Goal: Navigation & Orientation: Find specific page/section

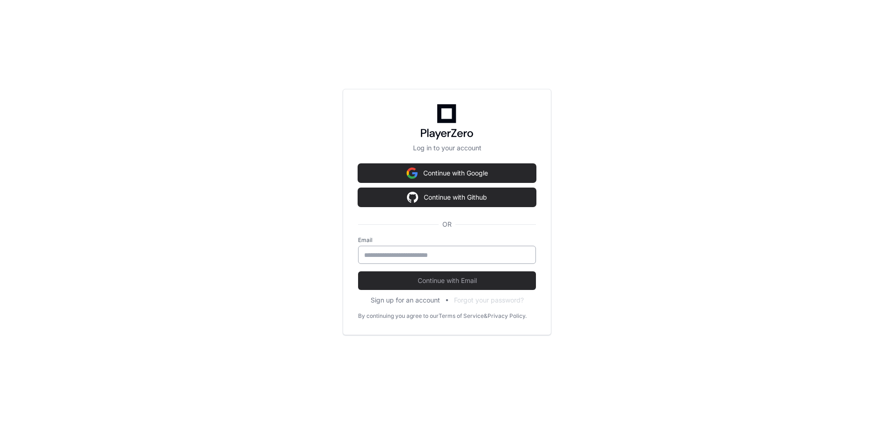
click at [475, 255] on input "email" at bounding box center [447, 255] width 166 height 9
type input "**********"
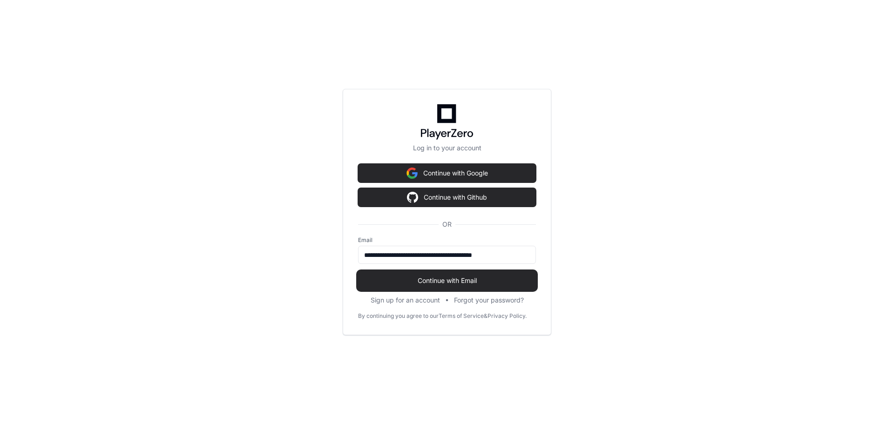
click at [430, 282] on span "Continue with Email" at bounding box center [447, 280] width 178 height 9
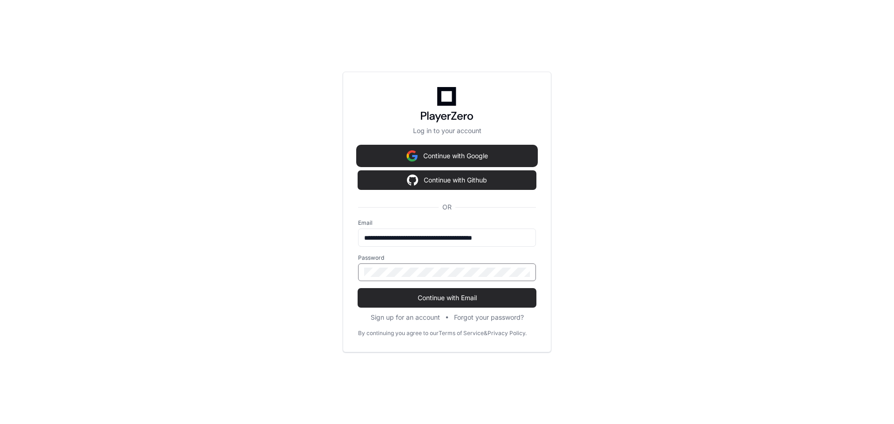
click at [460, 156] on button "Continue with Google" at bounding box center [447, 156] width 178 height 19
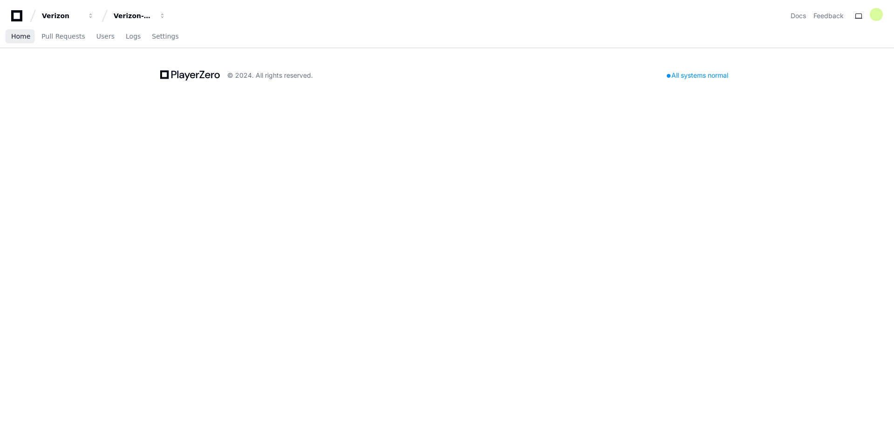
click at [12, 36] on span "Home" at bounding box center [20, 37] width 19 height 6
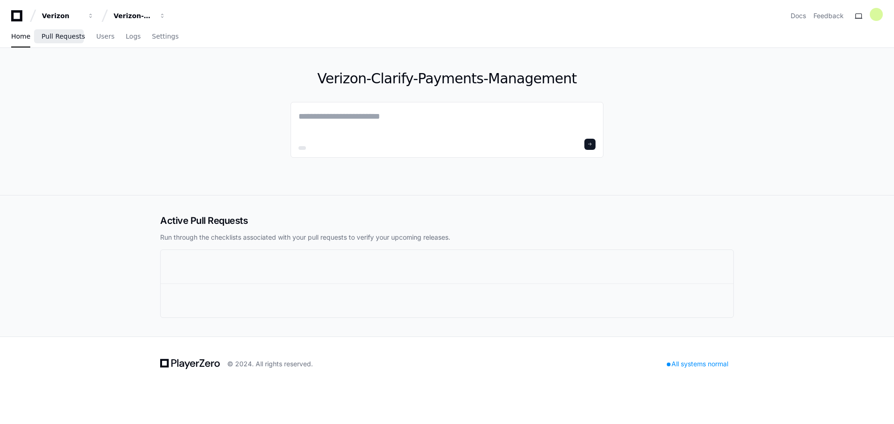
click at [60, 39] on span "Pull Requests" at bounding box center [62, 37] width 43 height 6
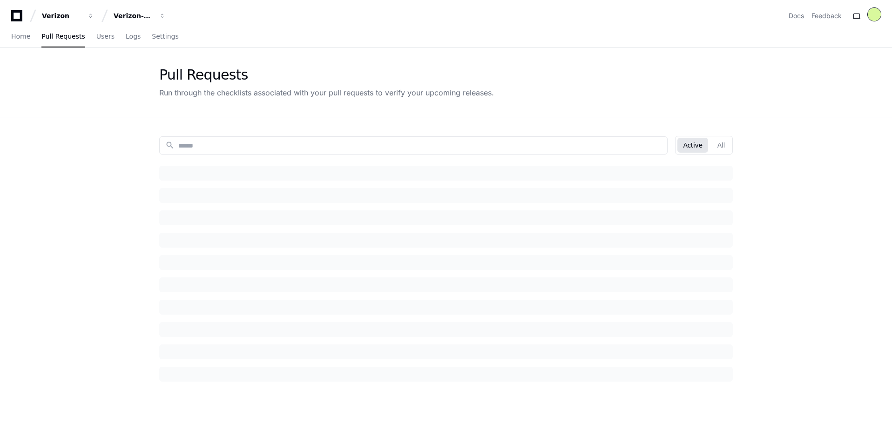
click at [875, 16] on div at bounding box center [874, 14] width 13 height 13
click at [96, 41] on link "Users" at bounding box center [105, 36] width 18 height 21
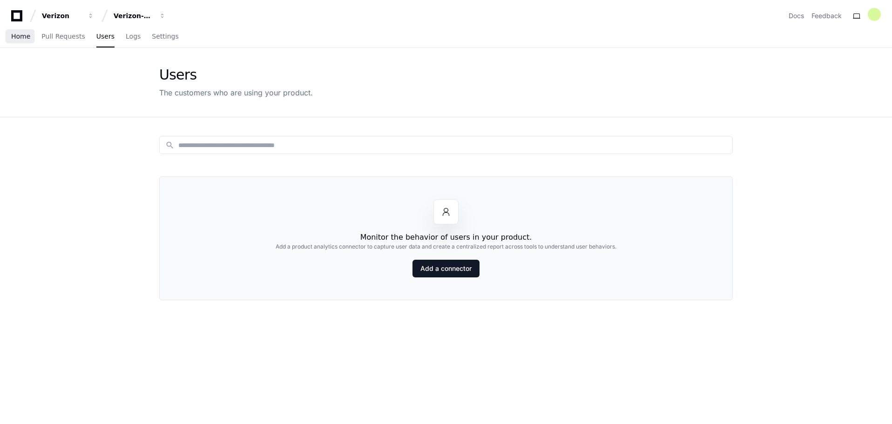
click at [20, 34] on span "Home" at bounding box center [20, 37] width 19 height 6
